Goal: Task Accomplishment & Management: Complete application form

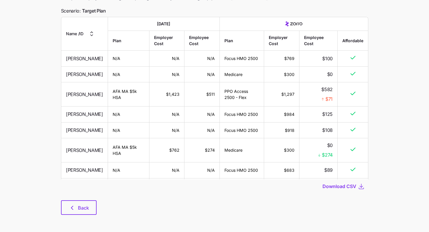
scroll to position [58, 0]
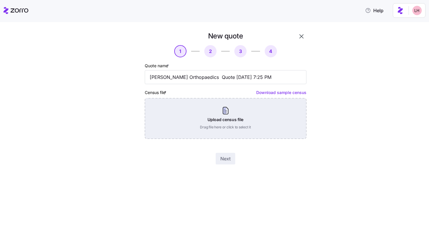
click at [256, 118] on div "Upload census file Drag file here or click to select it" at bounding box center [226, 118] width 162 height 41
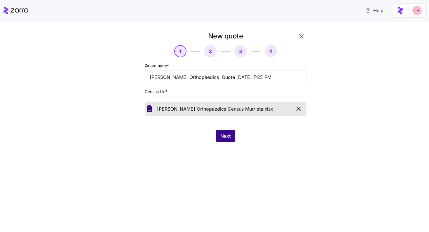
click at [223, 137] on span "Next" at bounding box center [225, 136] width 10 height 7
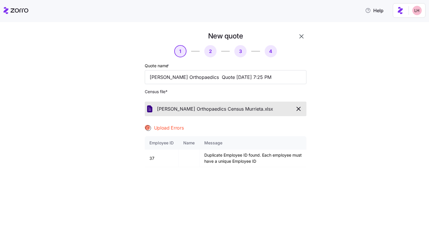
click at [302, 109] on span "button" at bounding box center [298, 109] width 10 height 7
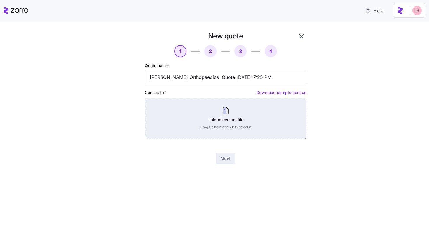
click at [272, 115] on div "Upload census file Drag file here or click to select it" at bounding box center [226, 118] width 162 height 41
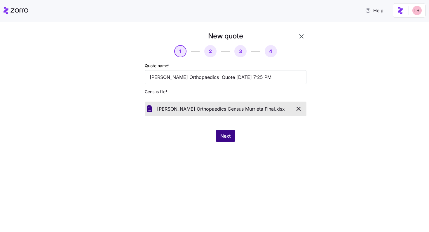
click at [224, 133] on button "Next" at bounding box center [226, 136] width 20 height 12
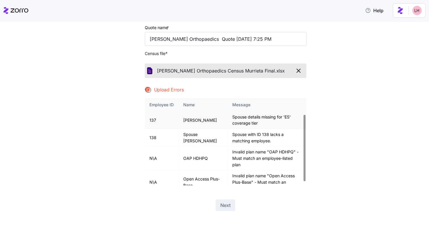
scroll to position [26, 0]
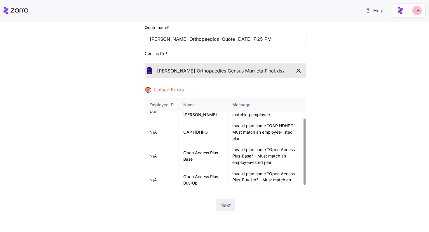
click at [299, 74] on icon "button" at bounding box center [298, 70] width 7 height 7
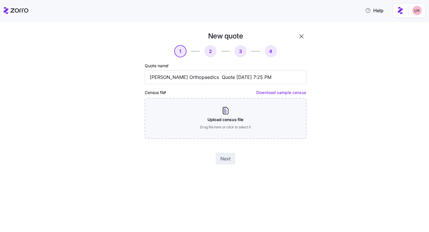
scroll to position [0, 0]
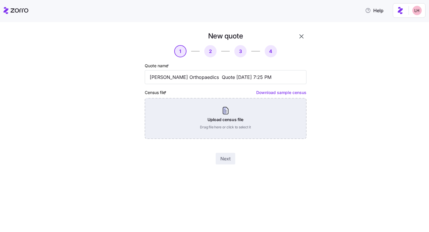
click at [220, 122] on div "Upload census file Drag file here or click to select it" at bounding box center [226, 118] width 162 height 41
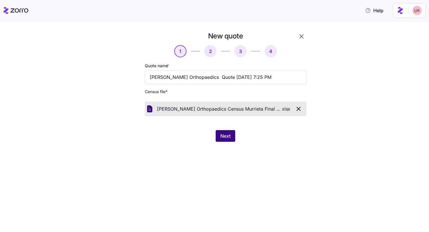
click at [231, 134] on button "Next" at bounding box center [226, 136] width 20 height 12
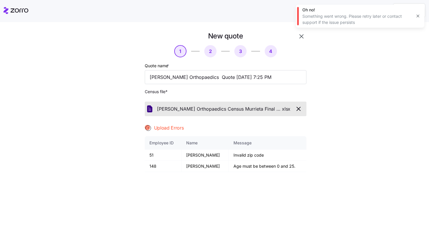
scroll to position [38, 0]
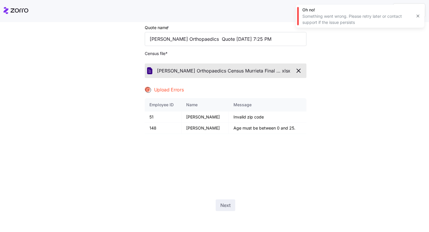
click at [315, 102] on div "New quote 1 2 3 4 Quote name * Barbour Orthopaedics Quote 08/26/2025 7:25 PM Ce…" at bounding box center [218, 105] width 204 height 225
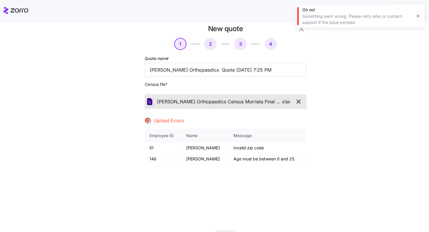
scroll to position [2, 0]
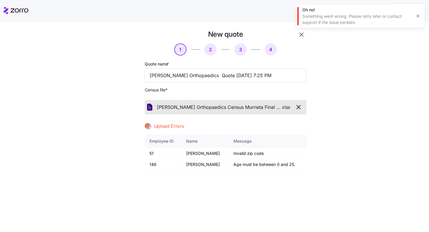
click at [295, 106] on icon "button" at bounding box center [298, 107] width 7 height 7
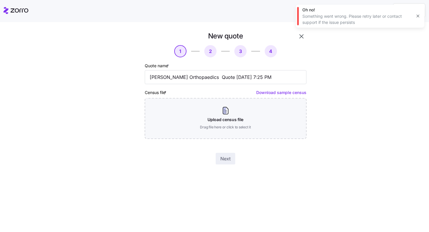
scroll to position [0, 0]
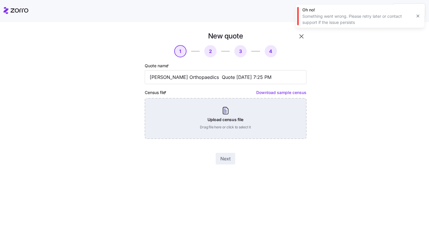
click at [257, 113] on div "Upload census file Drag file here or click to select it" at bounding box center [226, 118] width 162 height 41
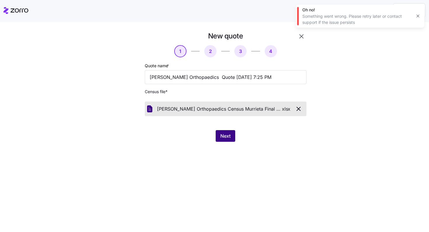
click at [233, 138] on button "Next" at bounding box center [226, 136] width 20 height 12
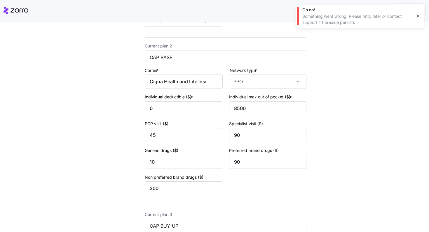
scroll to position [236, 0]
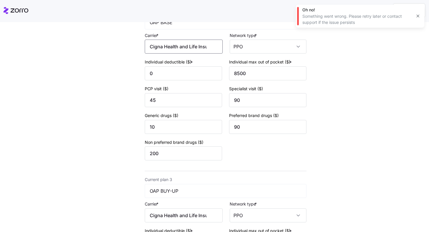
click at [197, 49] on input "Cigna Health and Life Insurance Co." at bounding box center [184, 47] width 78 height 14
click at [194, 68] on div "Cigna" at bounding box center [185, 65] width 73 height 13
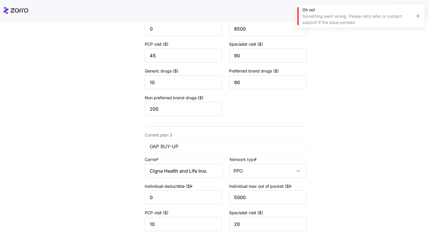
scroll to position [295, 0]
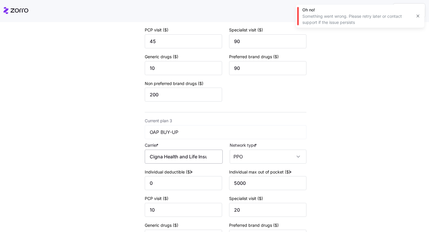
type input "Cigna"
click at [179, 161] on input "Cigna Health and Life Insurance Co." at bounding box center [184, 157] width 78 height 14
click at [180, 178] on div "Cigna" at bounding box center [185, 176] width 73 height 13
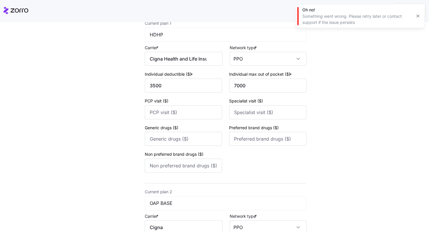
scroll to position [46, 0]
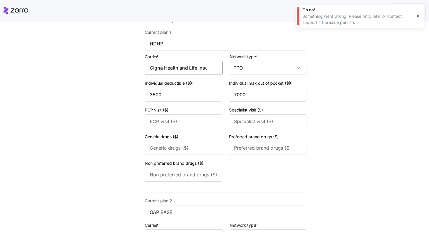
type input "Cigna"
click at [190, 71] on input "Cigna Health and Life Insurance Co." at bounding box center [184, 68] width 78 height 14
click at [190, 71] on input "Cigna Health c Life Insurance Co." at bounding box center [184, 68] width 78 height 14
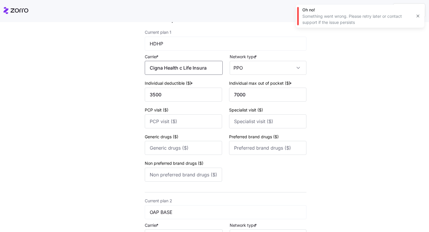
click at [190, 71] on input "Cigna Health c Life Insurance Co." at bounding box center [184, 68] width 78 height 14
click at [189, 86] on div "Cigna" at bounding box center [185, 85] width 73 height 13
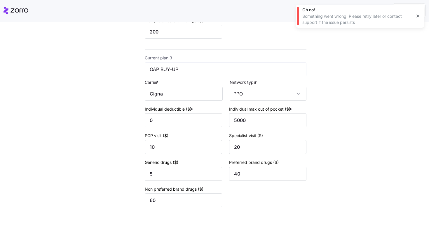
scroll to position [393, 0]
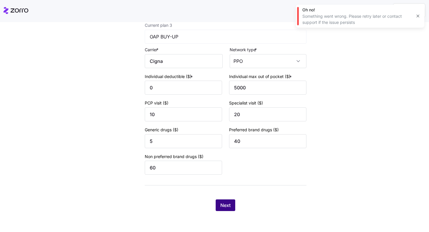
type input "Cigna"
click at [232, 202] on button "Next" at bounding box center [226, 206] width 20 height 12
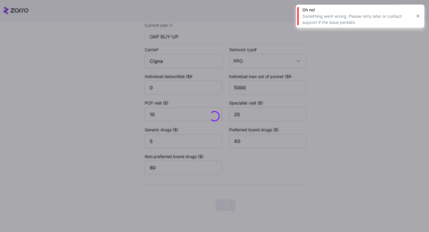
scroll to position [0, 0]
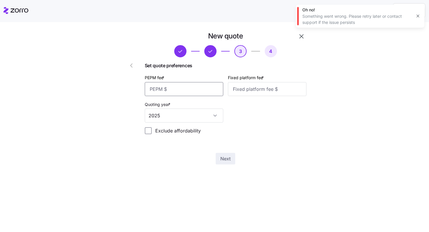
click at [188, 91] on input "PEPM fee *" at bounding box center [184, 89] width 78 height 14
type input "60"
click at [265, 88] on input "Fixed platform fee *" at bounding box center [267, 89] width 78 height 14
type input "100"
click at [229, 158] on span "Next" at bounding box center [225, 158] width 10 height 7
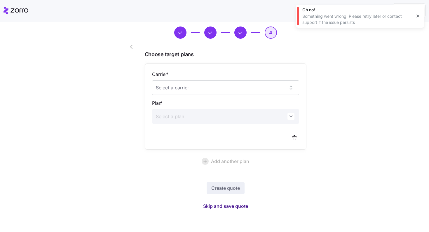
click at [237, 206] on span "Skip and save quote" at bounding box center [225, 206] width 45 height 7
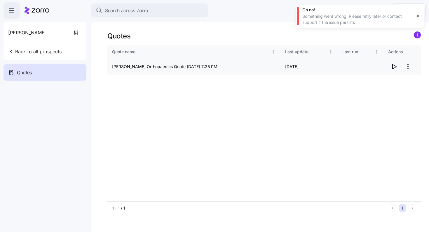
click at [392, 69] on icon "button" at bounding box center [394, 66] width 4 height 5
click at [408, 66] on html "Search across Zorro... Help Barbour Orthopaedics Back to all prospects Quotes -…" at bounding box center [214, 114] width 429 height 229
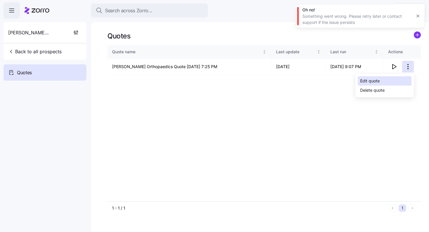
click at [403, 82] on div "Edit quote" at bounding box center [385, 80] width 54 height 9
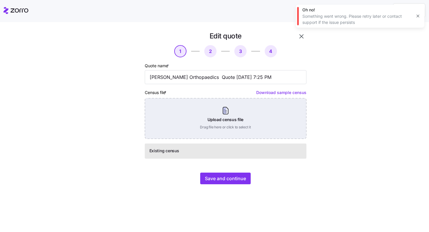
click at [250, 126] on div "Upload census file Drag file here or click to select it" at bounding box center [226, 118] width 162 height 41
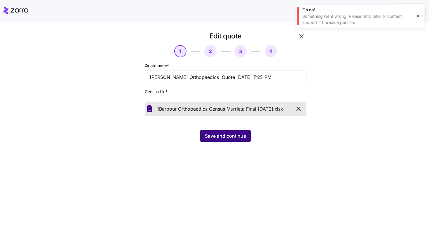
click at [234, 137] on span "Save and continue" at bounding box center [225, 136] width 41 height 7
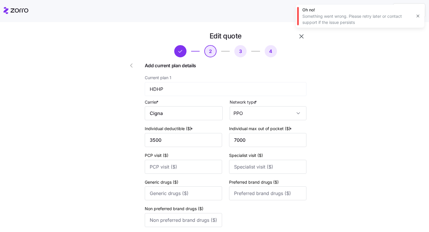
type input "Cigna Health and Life Insurance Co."
click at [202, 113] on input "Cigna Health and Life Insurance Co." at bounding box center [184, 113] width 78 height 14
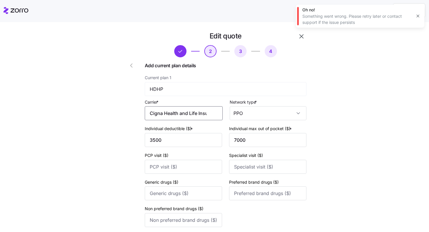
click at [202, 113] on input "Cigna Health and Life Insurance Co." at bounding box center [184, 113] width 78 height 14
click at [193, 134] on div "Cigna" at bounding box center [185, 131] width 73 height 13
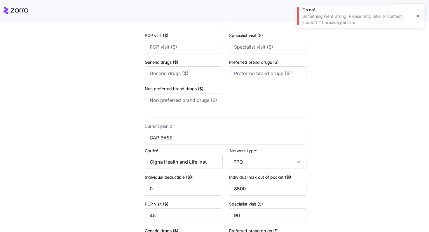
scroll to position [125, 0]
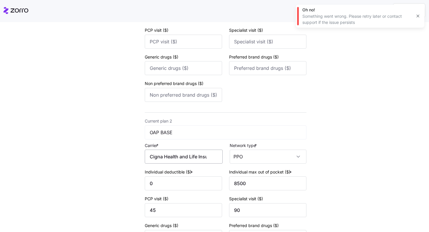
type input "Cigna"
click at [174, 156] on input "Cigna Health and Life Insurance Co." at bounding box center [184, 157] width 78 height 14
click at [174, 174] on div "Cigna" at bounding box center [185, 175] width 73 height 13
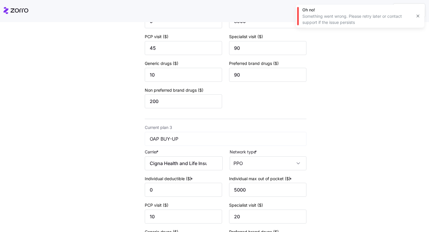
scroll to position [291, 0]
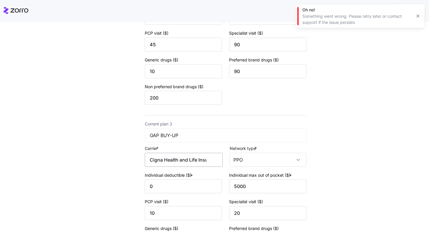
type input "Cigna"
click at [174, 160] on input "Cigna Health and Life Insurance Co." at bounding box center [184, 160] width 78 height 14
click at [194, 178] on div "Cigna" at bounding box center [185, 179] width 73 height 13
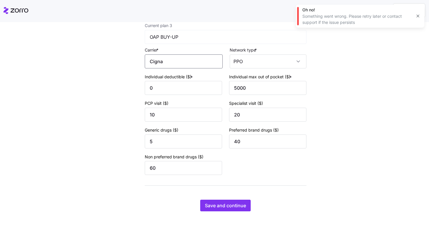
scroll to position [393, 0]
type input "Cigna"
click at [235, 207] on span "Save and continue" at bounding box center [225, 205] width 41 height 7
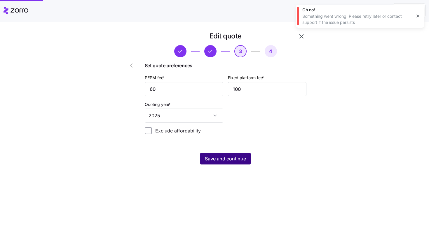
scroll to position [0, 0]
click at [237, 161] on span "Save and continue" at bounding box center [225, 158] width 41 height 7
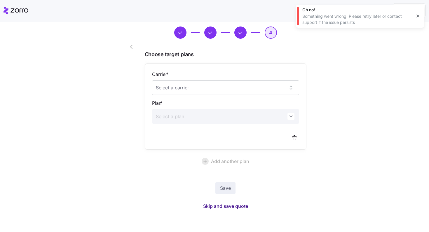
click at [235, 204] on span "Skip and save quote" at bounding box center [225, 206] width 45 height 7
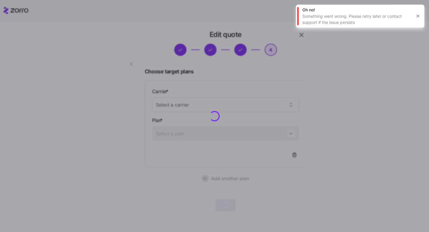
scroll to position [1, 0]
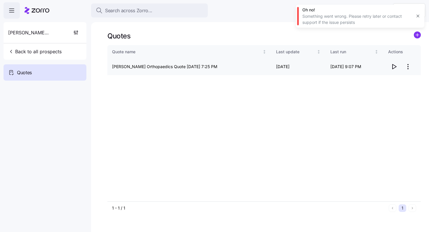
click at [393, 67] on icon "button" at bounding box center [393, 66] width 7 height 7
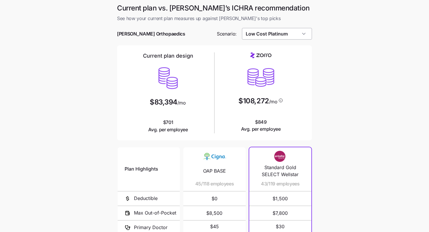
click at [306, 37] on input "Low Cost Platinum" at bounding box center [277, 34] width 70 height 12
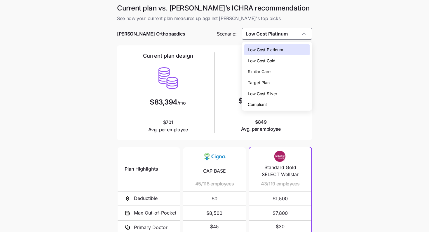
click at [286, 60] on div "Low Cost Gold" at bounding box center [277, 60] width 66 height 11
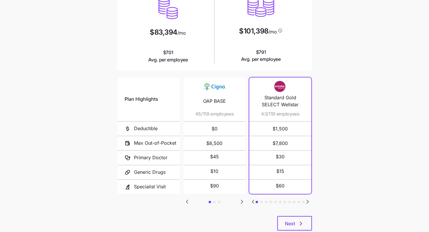
scroll to position [86, 0]
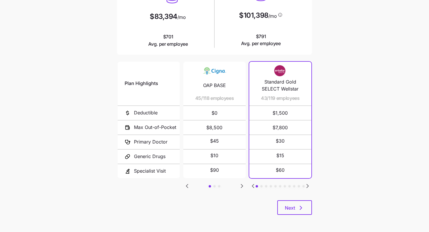
click at [243, 184] on icon "Go to next slide" at bounding box center [241, 186] width 7 height 7
click at [187, 185] on icon "Go to previous slide" at bounding box center [187, 187] width 2 height 4
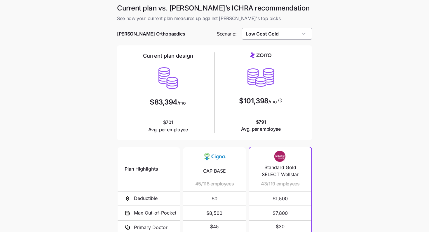
click at [301, 39] on input "Low Cost Gold" at bounding box center [277, 34] width 70 height 12
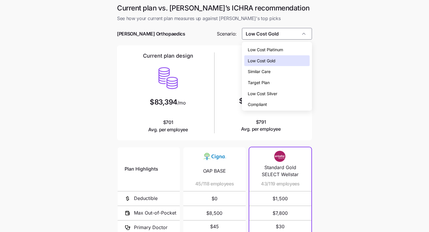
click at [277, 72] on div "Similar Care" at bounding box center [277, 71] width 66 height 11
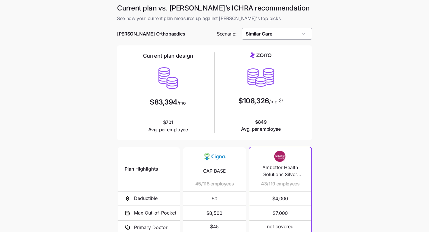
click at [297, 35] on input "Similar Care" at bounding box center [277, 34] width 70 height 12
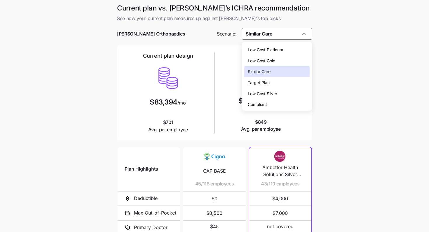
click at [286, 51] on div "Low Cost Platinum" at bounding box center [277, 49] width 66 height 11
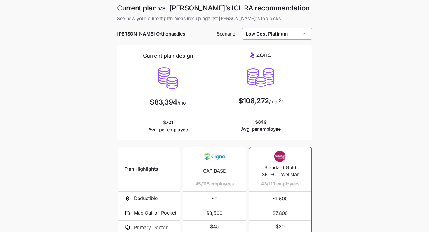
click at [296, 37] on input "Low Cost Platinum" at bounding box center [277, 34] width 70 height 12
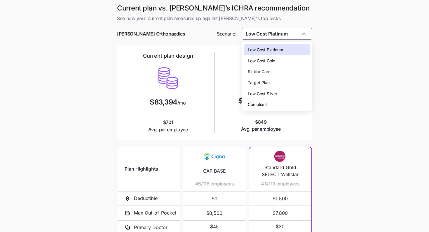
click at [281, 71] on div "Similar Care" at bounding box center [277, 71] width 66 height 11
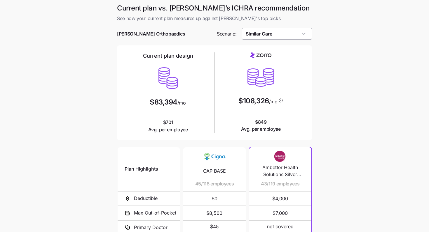
click at [289, 38] on input "Similar Care" at bounding box center [277, 34] width 70 height 12
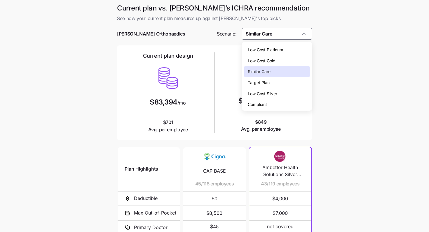
click at [279, 63] on div "Low Cost Gold" at bounding box center [277, 60] width 66 height 11
type input "Low Cost Gold"
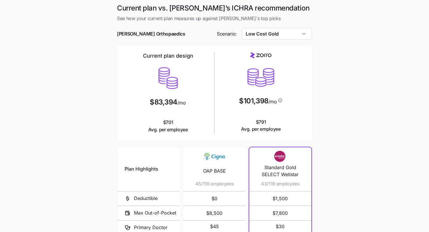
click at [354, 122] on main "Current plan vs. Zorro’s ICHRA recommendation See how your current plan measure…" at bounding box center [214, 159] width 429 height 319
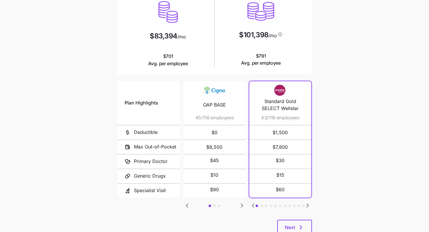
scroll to position [67, 0]
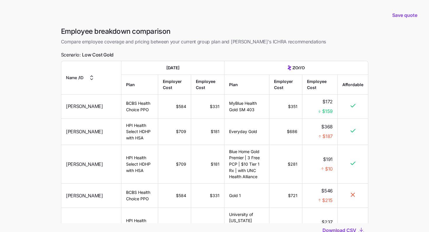
scroll to position [7, 0]
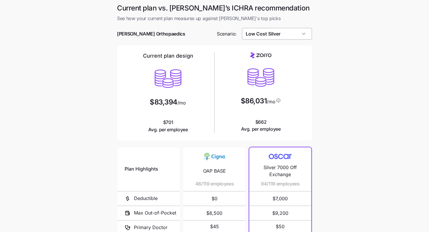
click at [297, 33] on input "Low Cost Silver" at bounding box center [277, 34] width 70 height 12
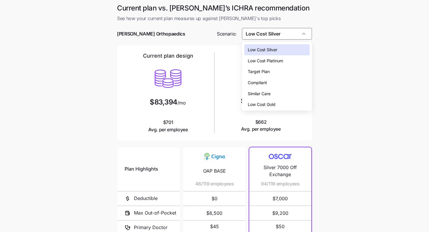
click at [281, 57] on div "Low Cost Platinum" at bounding box center [277, 60] width 66 height 11
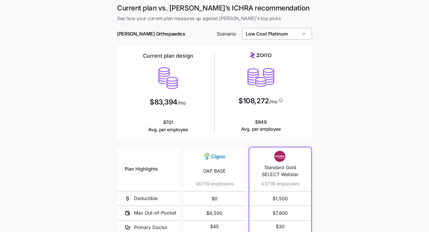
click at [300, 37] on input "Low Cost Platinum" at bounding box center [277, 34] width 70 height 12
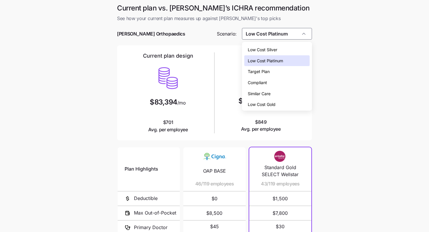
click at [271, 102] on span "Low Cost Gold" at bounding box center [262, 105] width 28 height 6
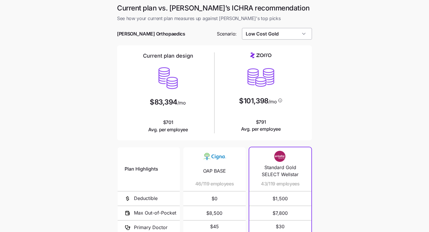
click at [284, 39] on input "Low Cost Gold" at bounding box center [277, 34] width 70 height 12
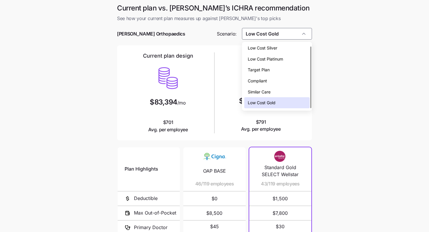
click at [281, 51] on div "Low Cost Silver" at bounding box center [277, 48] width 66 height 11
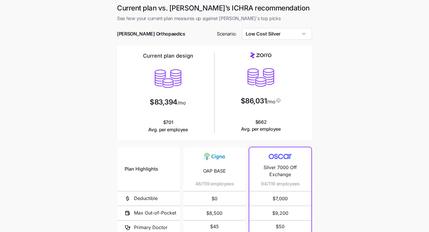
click at [298, 40] on div at bounding box center [214, 43] width 195 height 6
click at [301, 29] on input "Low Cost Silver" at bounding box center [277, 34] width 70 height 12
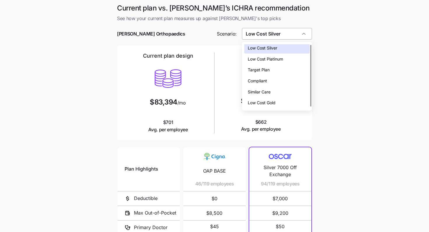
scroll to position [0, 0]
click at [277, 70] on div "Target Plan" at bounding box center [277, 71] width 66 height 11
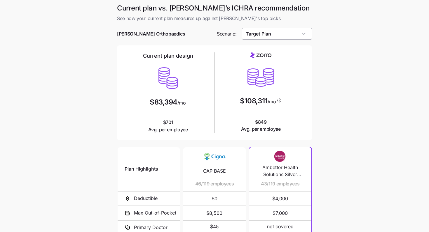
click at [298, 37] on input "Target Plan" at bounding box center [277, 34] width 70 height 12
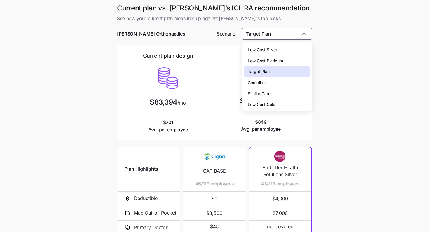
click at [279, 59] on span "Low Cost Platinum" at bounding box center [265, 61] width 35 height 6
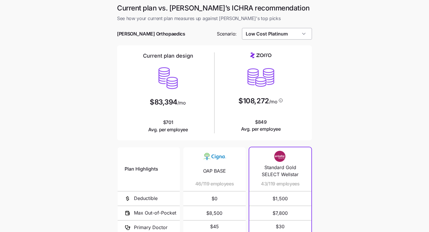
click at [292, 34] on input "Low Cost Platinum" at bounding box center [277, 34] width 70 height 12
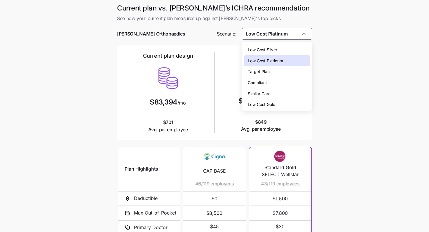
click at [276, 102] on div "Low Cost Gold" at bounding box center [277, 104] width 66 height 11
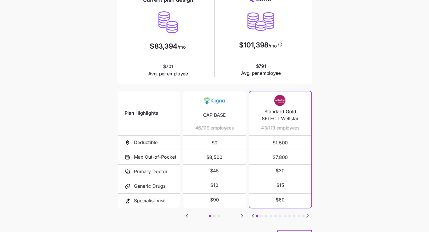
scroll to position [62, 0]
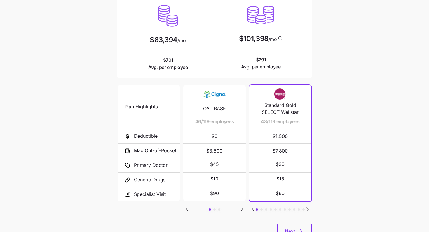
click at [308, 207] on icon "Go to next slide" at bounding box center [307, 209] width 7 height 7
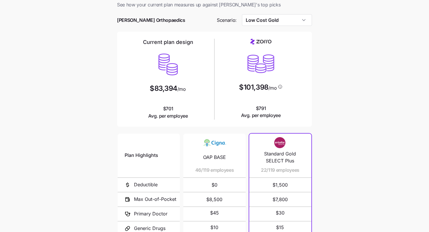
scroll to position [13, 0]
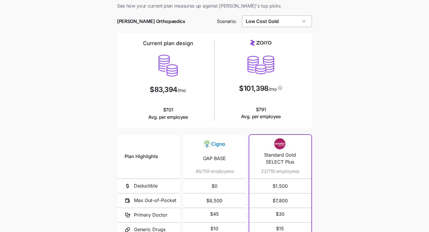
click at [297, 26] on input "Low Cost Gold" at bounding box center [277, 21] width 70 height 12
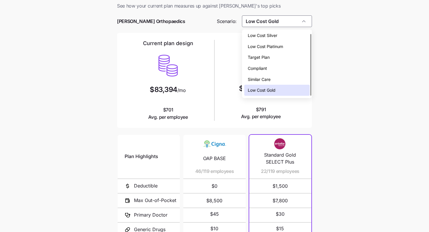
click at [288, 48] on div "Low Cost Platinum" at bounding box center [277, 46] width 66 height 11
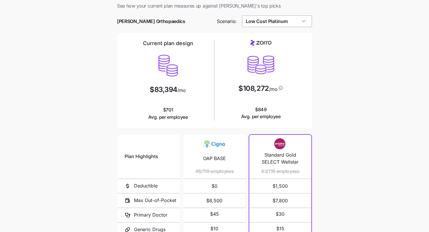
click at [288, 20] on input "Low Cost Platinum" at bounding box center [277, 21] width 70 height 12
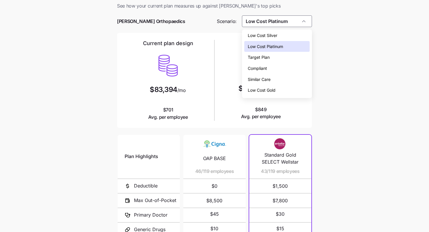
click at [278, 87] on div "Low Cost Gold" at bounding box center [277, 90] width 66 height 11
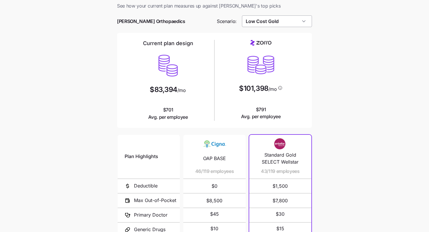
click at [298, 23] on input "Low Cost Gold" at bounding box center [277, 21] width 70 height 12
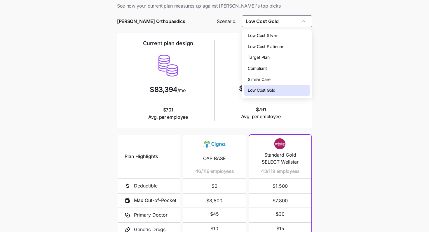
click at [290, 48] on div "Low Cost Platinum" at bounding box center [277, 46] width 66 height 11
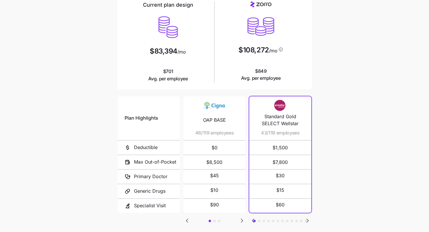
scroll to position [63, 0]
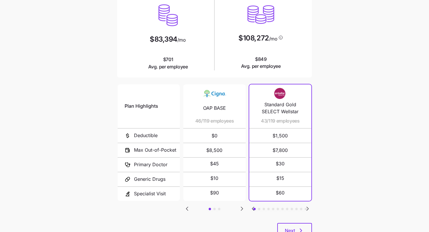
click at [307, 208] on icon "Go to next slide" at bounding box center [308, 209] width 2 height 4
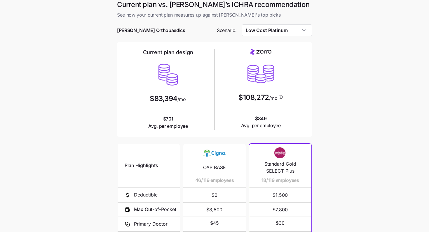
scroll to position [0, 0]
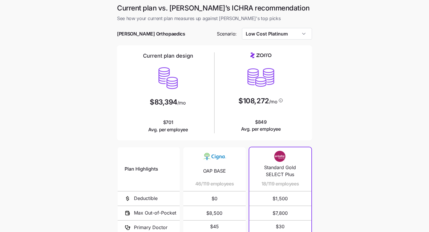
click at [300, 41] on div at bounding box center [214, 43] width 195 height 6
click at [293, 34] on input "Low Cost Platinum" at bounding box center [277, 34] width 70 height 12
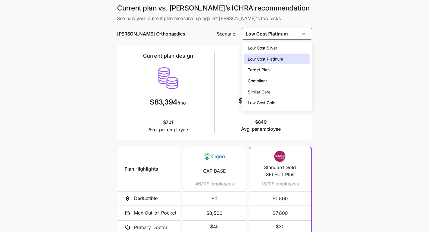
click at [271, 102] on span "Low Cost Gold" at bounding box center [262, 103] width 28 height 6
type input "Low Cost Gold"
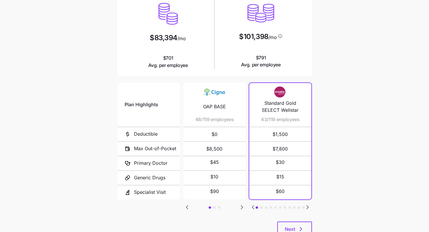
scroll to position [67, 0]
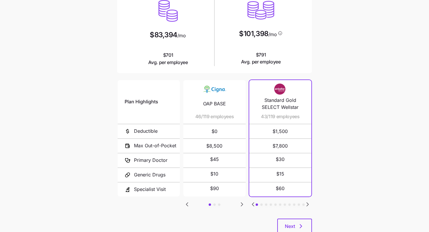
click at [309, 202] on icon "Go to next slide" at bounding box center [307, 204] width 7 height 7
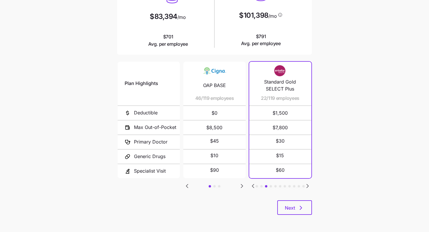
click at [295, 198] on div "Plan Highlights Deductible Max Out-of-Pocket Primary Doctor Generic Drugs Speci…" at bounding box center [214, 131] width 195 height 140
click at [307, 207] on button "Next" at bounding box center [294, 208] width 35 height 15
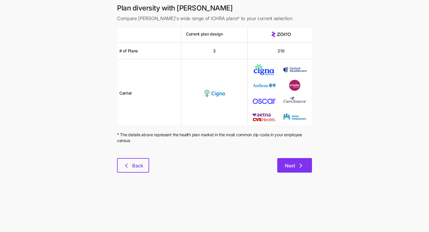
click at [295, 168] on span "Next" at bounding box center [295, 165] width 20 height 7
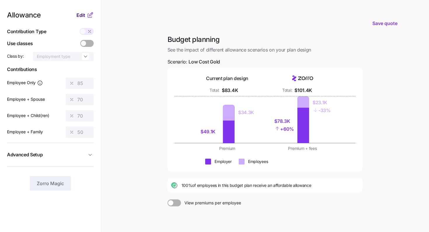
click at [82, 15] on span "Edit" at bounding box center [80, 15] width 9 height 7
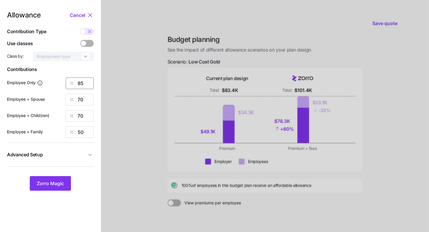
drag, startPoint x: 86, startPoint y: 84, endPoint x: 43, endPoint y: 71, distance: 45.2
click at [43, 71] on div "Allowance Cancel Contribution Type Use classes Class by: Employment type Contri…" at bounding box center [50, 101] width 87 height 179
type input "65"
drag, startPoint x: 87, startPoint y: 100, endPoint x: 59, endPoint y: 100, distance: 28.0
click at [59, 100] on div "Employee + Spouse 70" at bounding box center [50, 100] width 87 height 12
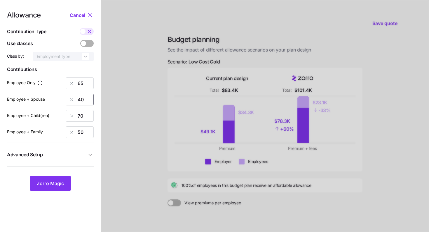
type input "40"
click at [101, 137] on main "Save quote Budget planning See the impact of different allowance scenarios on y…" at bounding box center [214, 143] width 429 height 287
drag, startPoint x: 87, startPoint y: 121, endPoint x: 64, endPoint y: 119, distance: 22.6
click at [64, 119] on div "Employee + Child(ren) 70" at bounding box center [50, 116] width 87 height 12
type input "40"
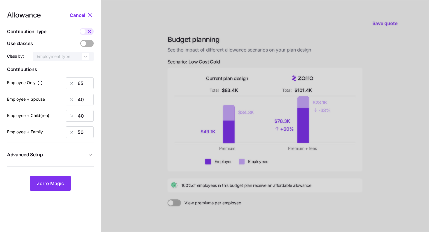
click at [120, 123] on div at bounding box center [265, 143] width 328 height 287
drag, startPoint x: 90, startPoint y: 129, endPoint x: 73, endPoint y: 130, distance: 17.5
click at [73, 130] on div "50" at bounding box center [80, 133] width 28 height 12
type input "40"
click at [59, 186] on span "Zorro Magic" at bounding box center [50, 183] width 27 height 7
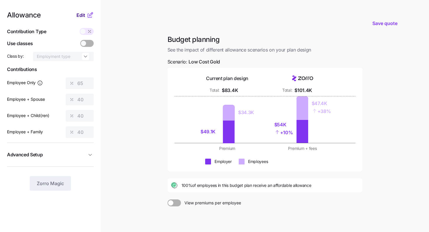
click at [82, 17] on span "Edit" at bounding box center [80, 15] width 9 height 7
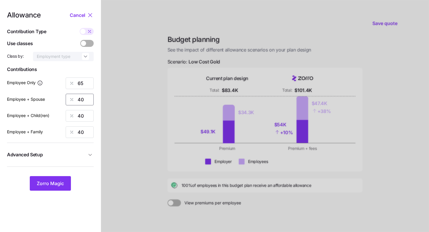
drag, startPoint x: 87, startPoint y: 100, endPoint x: 67, endPoint y: 100, distance: 19.8
click at [67, 100] on div "40" at bounding box center [80, 100] width 28 height 12
type input "25"
drag, startPoint x: 86, startPoint y: 115, endPoint x: 63, endPoint y: 114, distance: 23.0
click at [63, 114] on div "Employee + Child(ren) 40" at bounding box center [50, 116] width 87 height 12
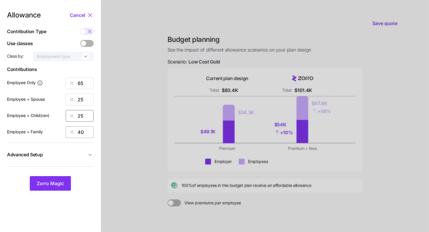
type input "25"
drag, startPoint x: 88, startPoint y: 133, endPoint x: 61, endPoint y: 129, distance: 26.8
click at [62, 129] on div "Employee + Family 40" at bounding box center [50, 133] width 87 height 12
type input "25"
click at [60, 181] on span "Zorro Magic" at bounding box center [50, 183] width 27 height 7
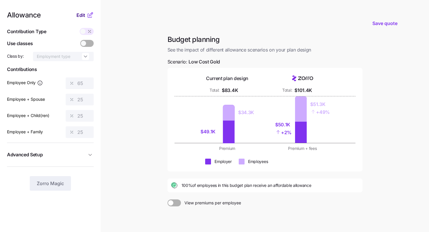
click at [82, 14] on span "Edit" at bounding box center [80, 15] width 9 height 7
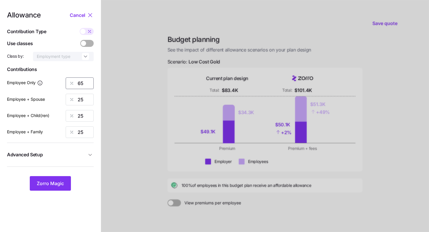
drag, startPoint x: 87, startPoint y: 84, endPoint x: 62, endPoint y: 84, distance: 24.8
click at [63, 84] on div "Employee Only 65" at bounding box center [50, 84] width 87 height 12
click at [60, 182] on span "Zorro Magic" at bounding box center [50, 183] width 27 height 7
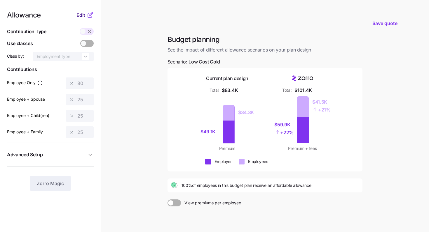
click at [81, 13] on span "Edit" at bounding box center [80, 15] width 9 height 7
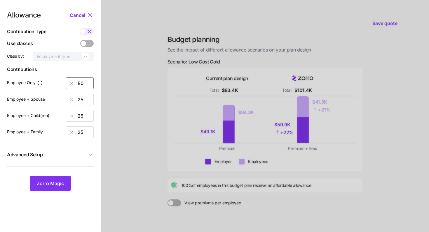
drag, startPoint x: 87, startPoint y: 85, endPoint x: 59, endPoint y: 81, distance: 28.8
click at [61, 83] on div "Employee Only 80" at bounding box center [50, 84] width 87 height 12
type input "75"
drag, startPoint x: 85, startPoint y: 100, endPoint x: 58, endPoint y: 99, distance: 27.7
click at [58, 99] on div "Employee + Spouse 25" at bounding box center [50, 100] width 87 height 12
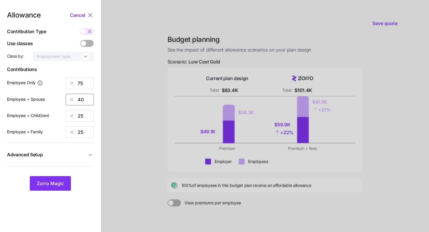
type input "40"
click at [106, 138] on div at bounding box center [265, 143] width 328 height 287
drag, startPoint x: 85, startPoint y: 119, endPoint x: 65, endPoint y: 118, distance: 20.4
click at [65, 118] on div "Employee + Child(ren) 25" at bounding box center [50, 116] width 87 height 12
type input "40"
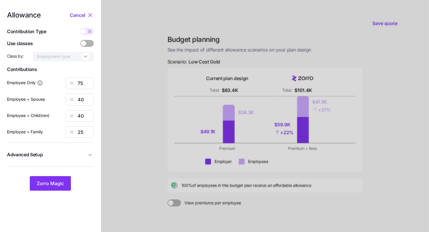
click at [115, 158] on div at bounding box center [265, 143] width 328 height 287
drag, startPoint x: 88, startPoint y: 136, endPoint x: 64, endPoint y: 134, distance: 23.7
click at [64, 134] on div "Employee + Family 25" at bounding box center [50, 133] width 87 height 12
type input "40"
click at [57, 185] on span "Zorro Magic" at bounding box center [50, 183] width 27 height 7
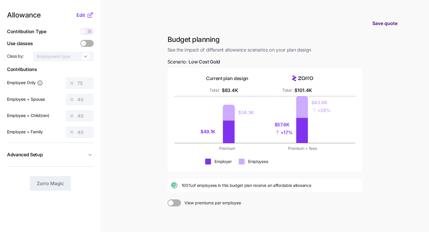
click at [389, 25] on span "Save quote" at bounding box center [384, 23] width 25 height 7
